Goal: Download file/media

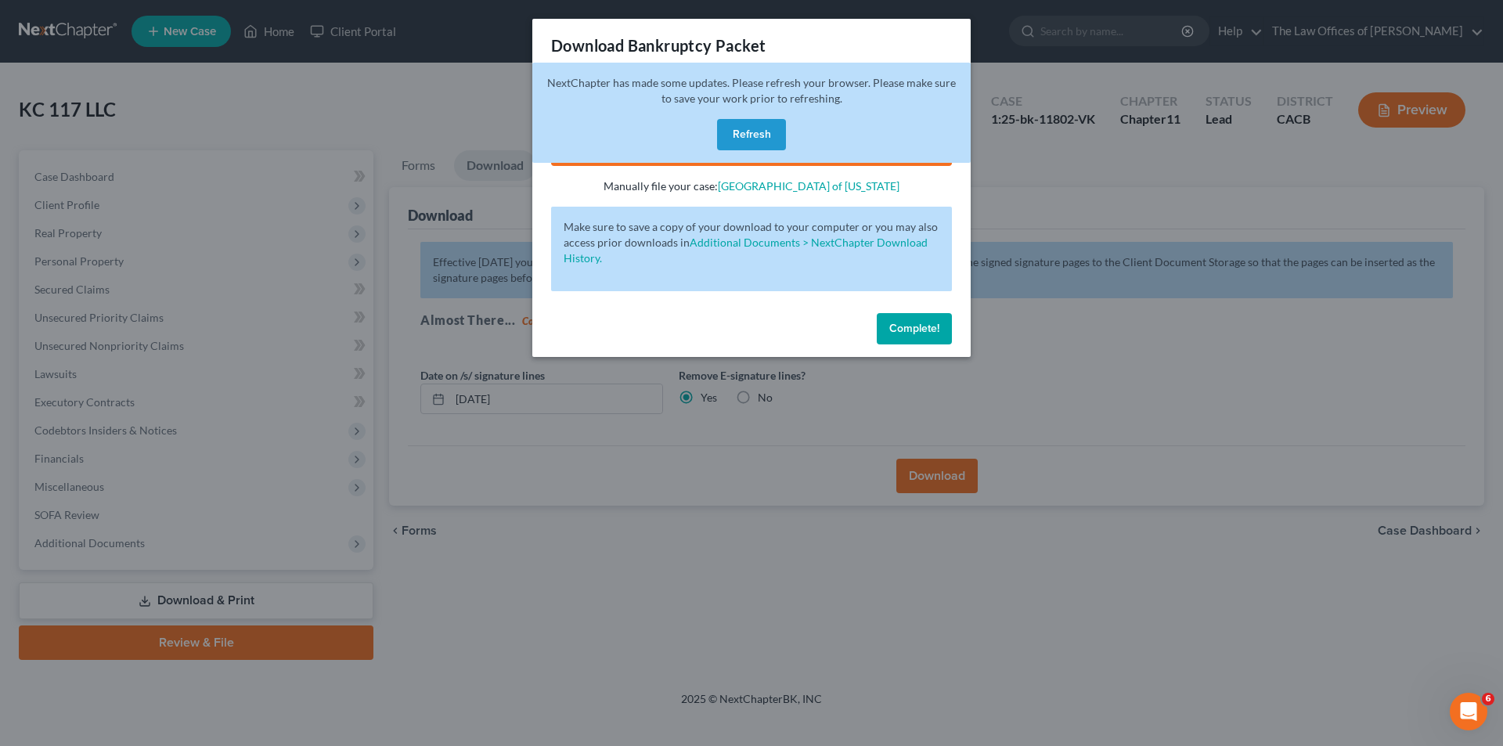
click at [763, 127] on button "Refresh" at bounding box center [751, 134] width 69 height 31
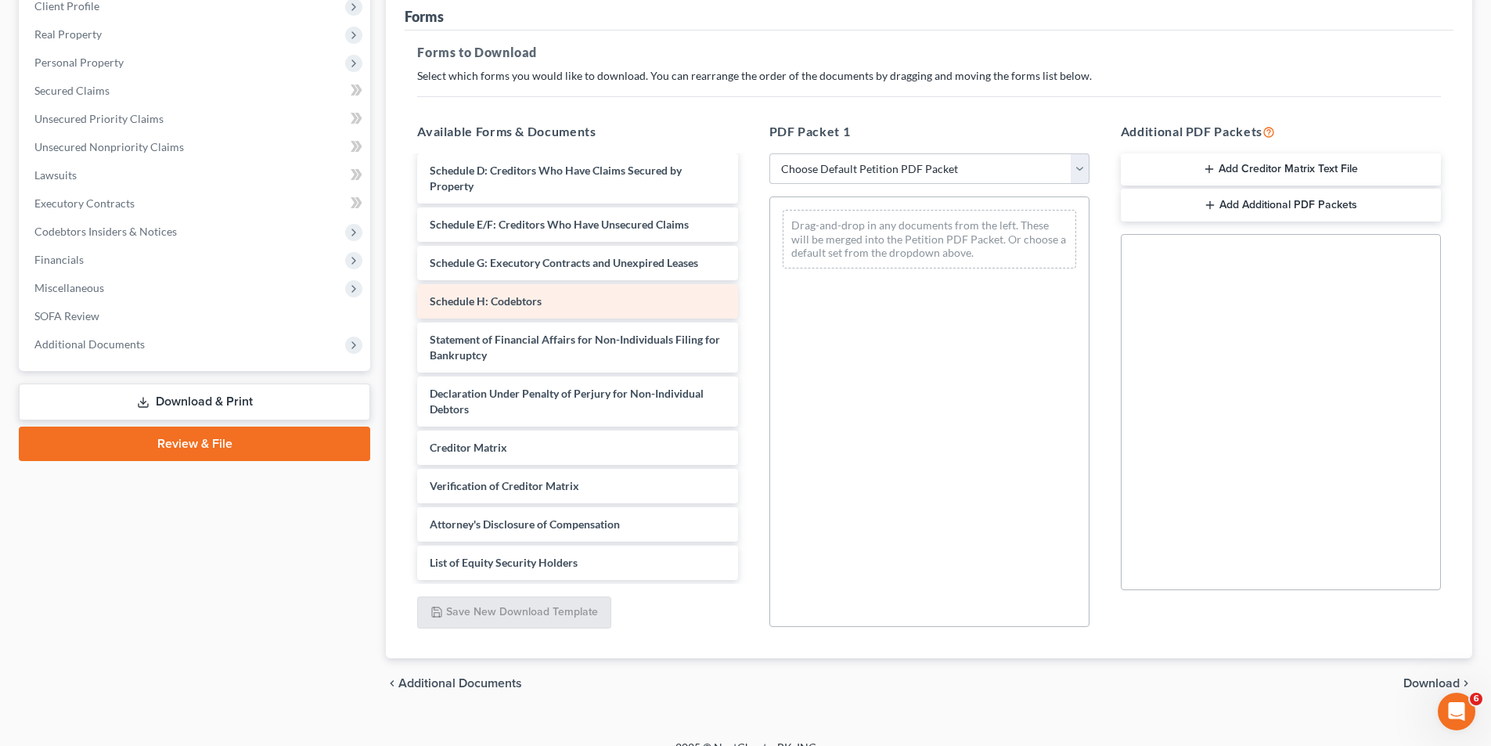
scroll to position [221, 0]
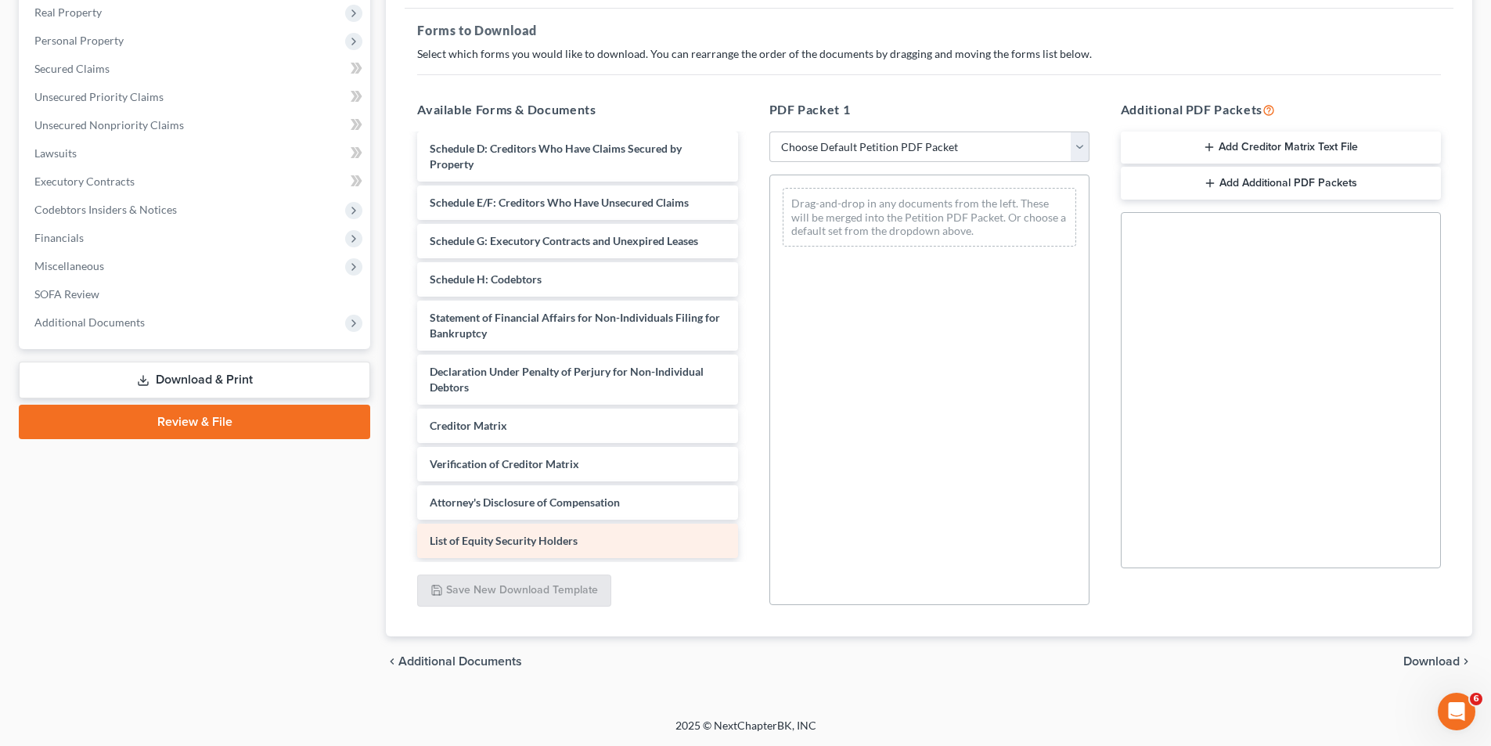
click at [517, 548] on div "List of Equity Security Holders" at bounding box center [577, 541] width 320 height 34
click at [524, 541] on span "List of Equity Security Holders" at bounding box center [504, 540] width 148 height 13
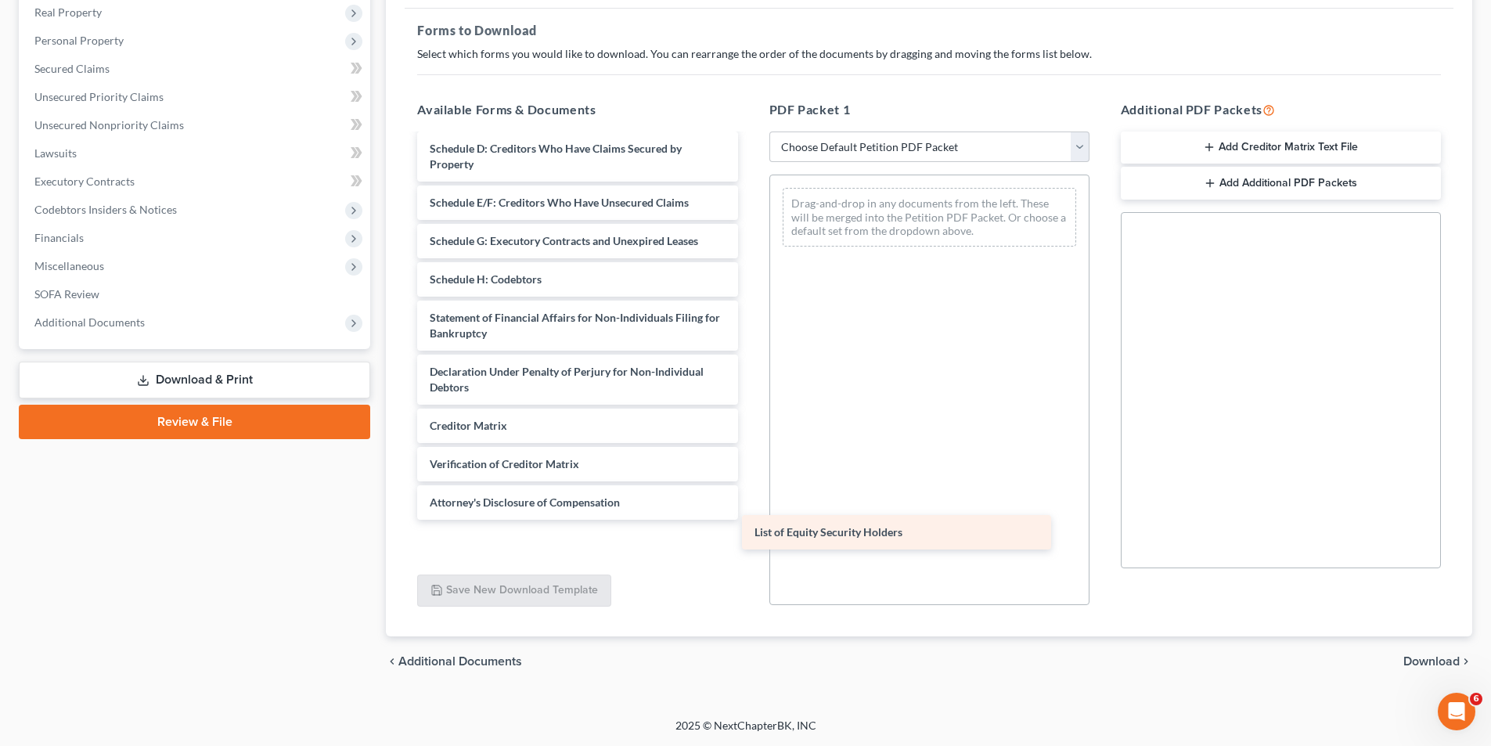
drag, startPoint x: 524, startPoint y: 541, endPoint x: 866, endPoint y: 531, distance: 342.3
click at [750, 532] on div "List of Equity Security Holders Voluntary Petition for Non-Individuals Filing f…" at bounding box center [577, 260] width 345 height 596
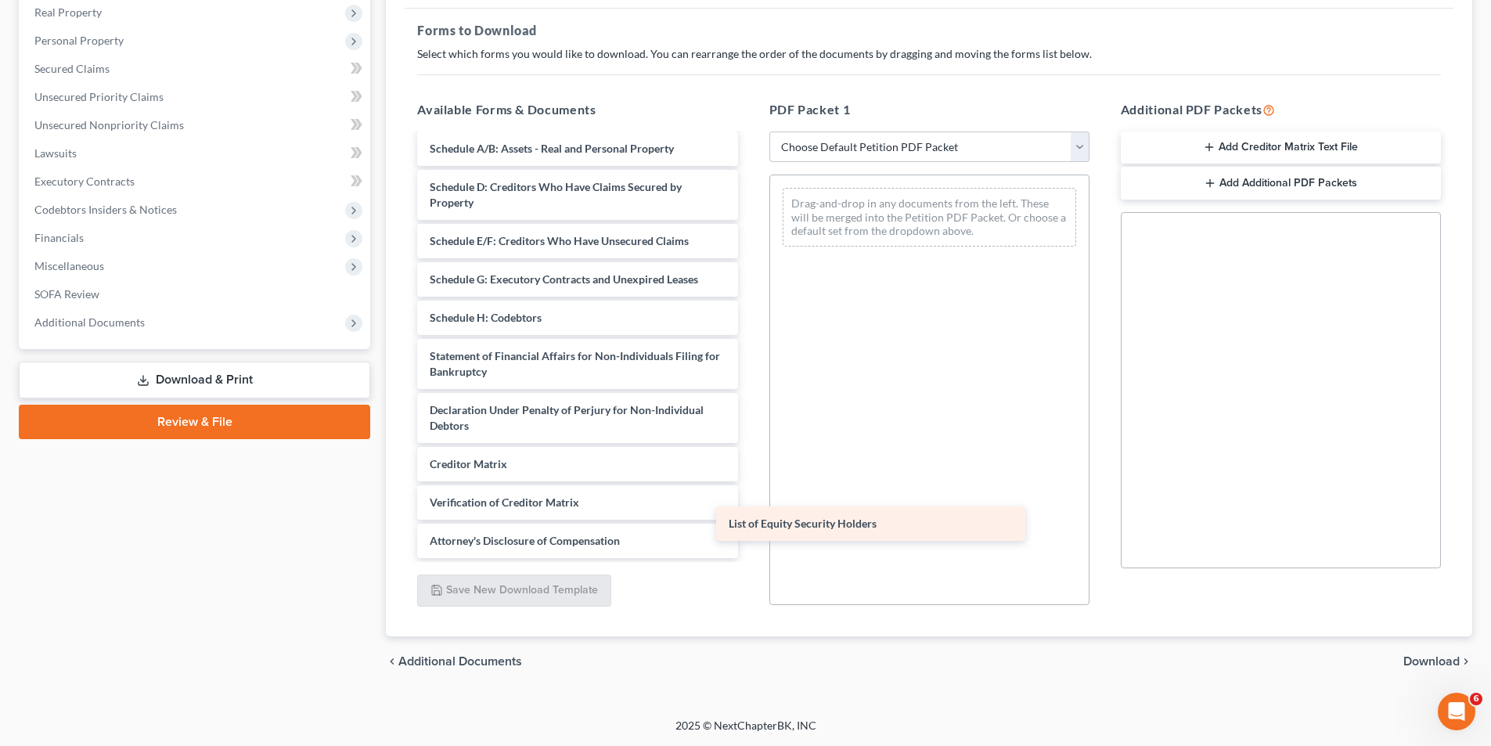
scroll to position [150, 0]
drag, startPoint x: 622, startPoint y: 547, endPoint x: 966, endPoint y: 521, distance: 345.4
click at [750, 522] on div "List of Equity Security Holders Voluntary Petition for Non-Individuals Filing f…" at bounding box center [577, 279] width 345 height 557
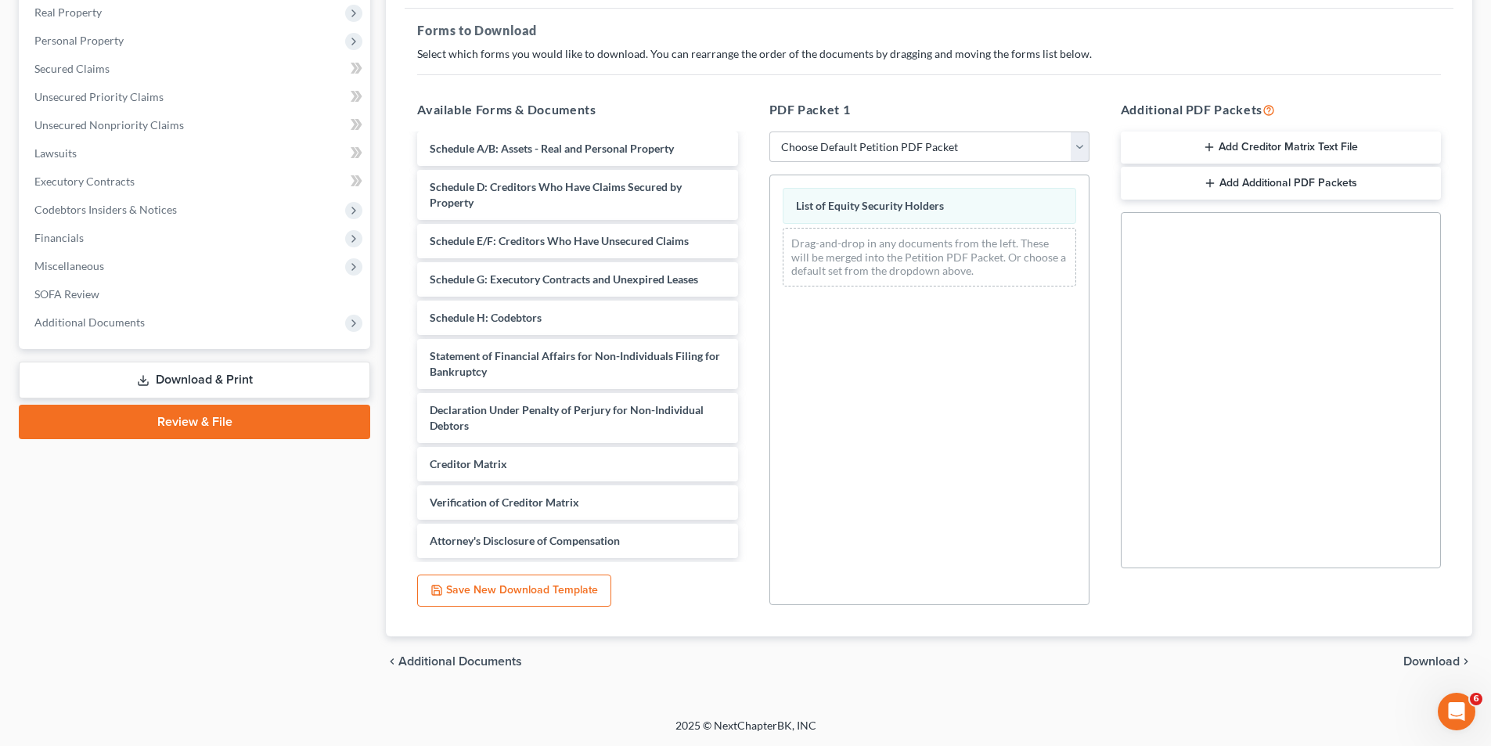
click at [1431, 668] on span "Download" at bounding box center [1432, 661] width 56 height 13
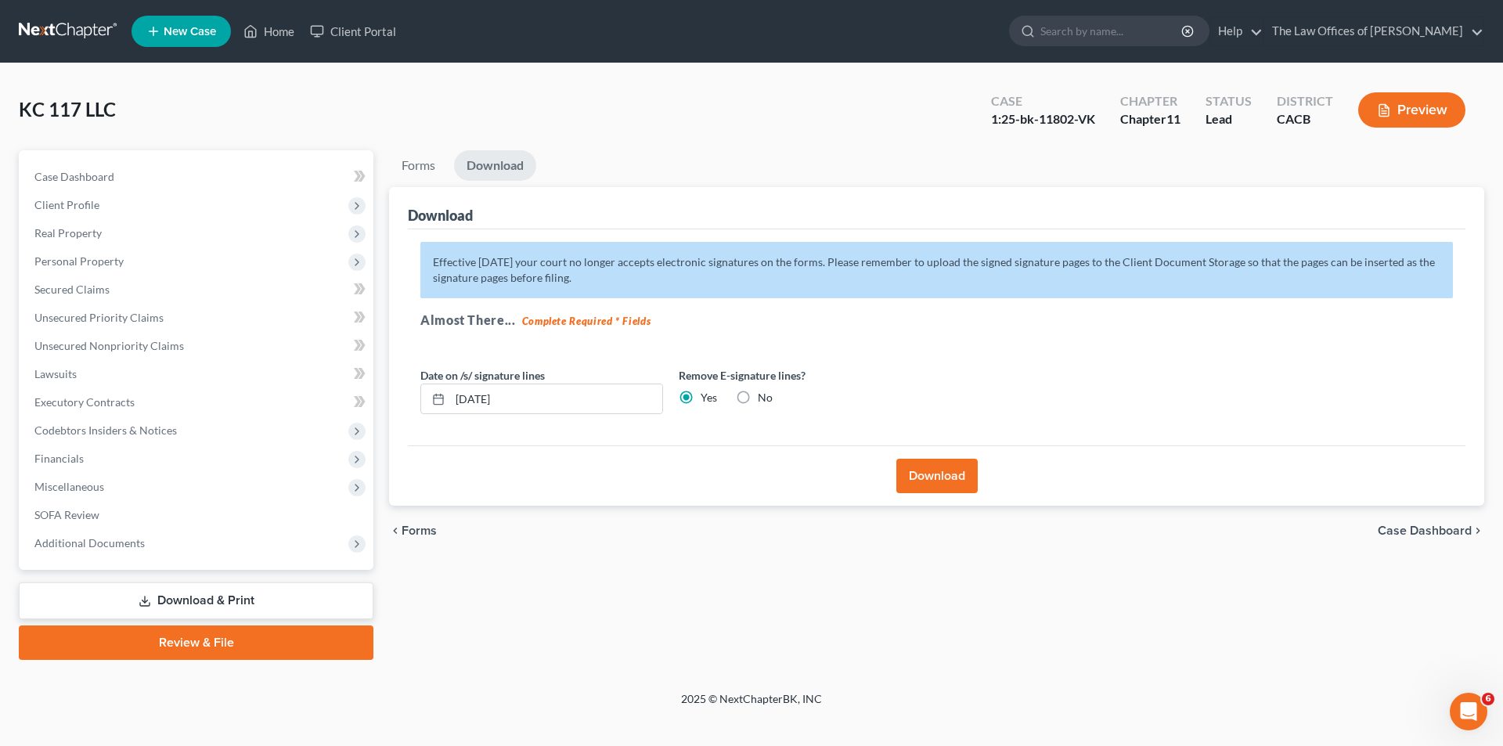
click at [909, 480] on button "Download" at bounding box center [936, 476] width 81 height 34
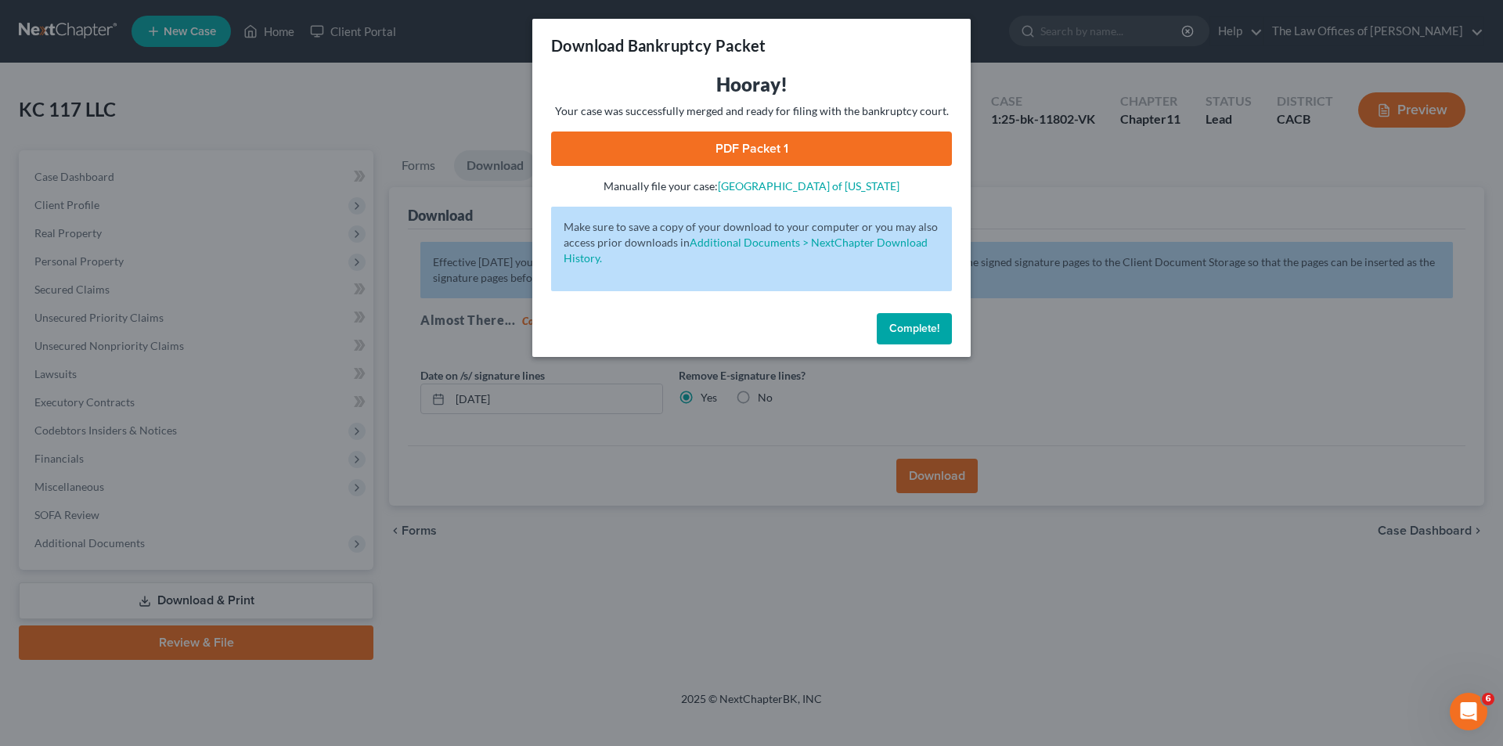
click at [767, 152] on link "PDF Packet 1" at bounding box center [751, 149] width 401 height 34
click at [928, 324] on span "Complete!" at bounding box center [914, 328] width 50 height 13
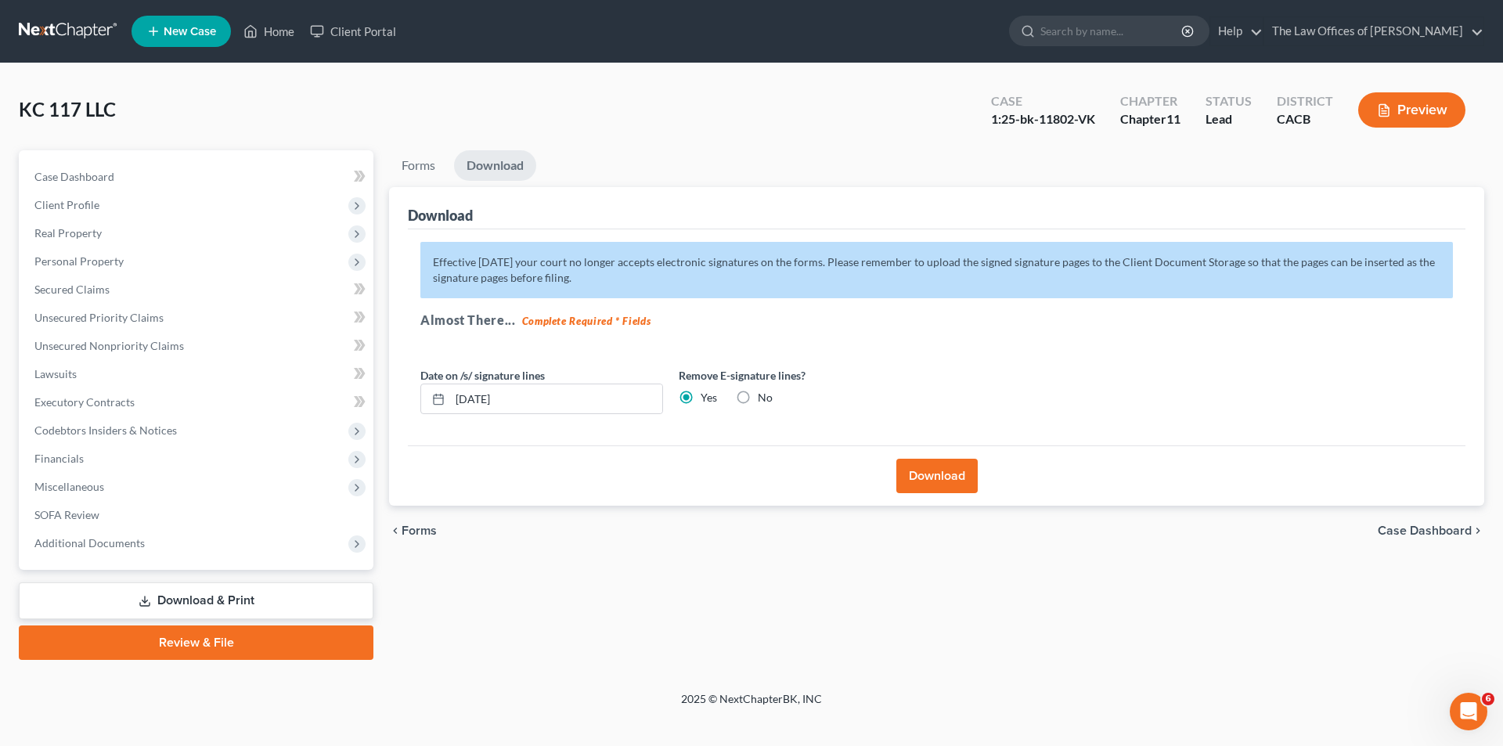
click at [423, 529] on span "Forms" at bounding box center [419, 531] width 35 height 13
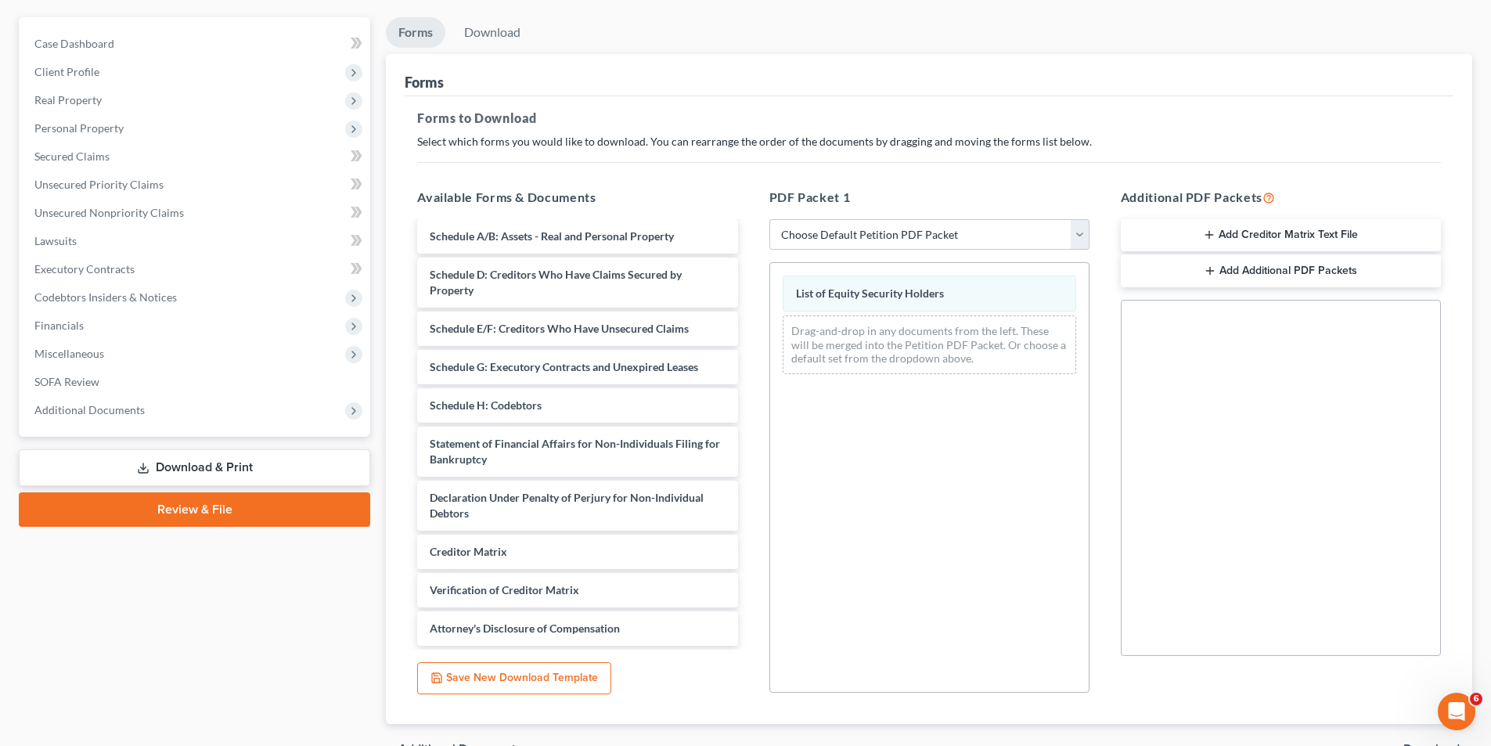
scroll to position [221, 0]
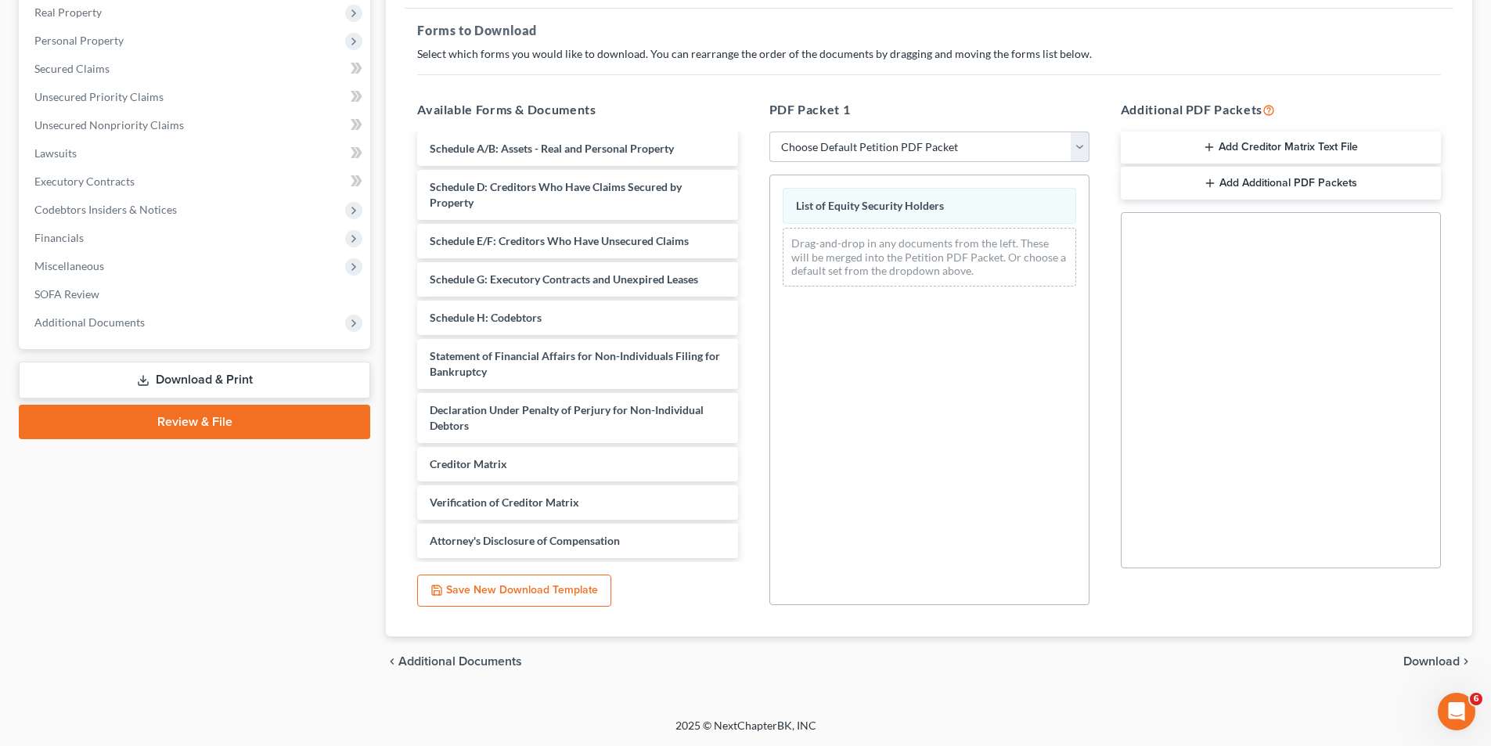
click at [919, 160] on select "Choose Default Petition PDF Packet Complete Bankruptcy Petition (all forms and …" at bounding box center [930, 147] width 320 height 31
select select "0"
click at [770, 132] on select "Choose Default Petition PDF Packet Complete Bankruptcy Petition (all forms and …" at bounding box center [930, 147] width 320 height 31
